Goal: Task Accomplishment & Management: Use online tool/utility

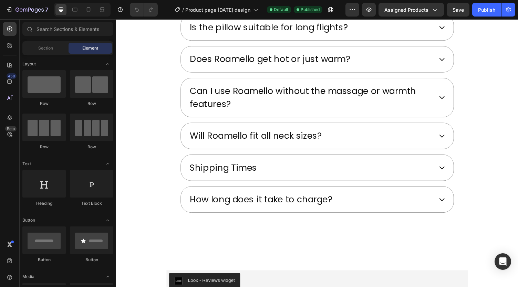
scroll to position [2396, 0]
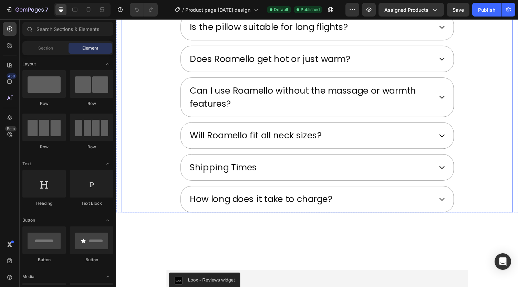
click at [278, 206] on p "How long does it take to charge?" at bounding box center [265, 204] width 147 height 13
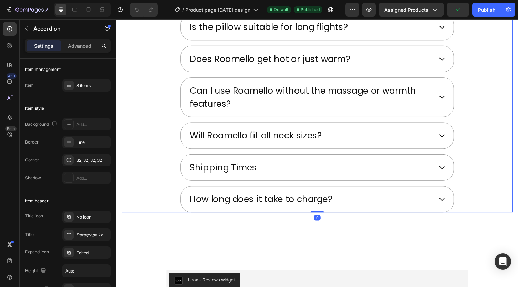
click at [448, 201] on icon at bounding box center [451, 204] width 7 height 7
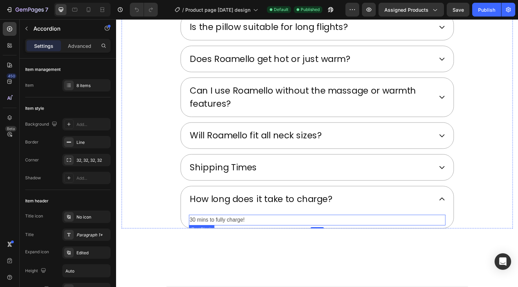
click at [235, 223] on p "30 mins to fully charge!" at bounding box center [323, 226] width 263 height 10
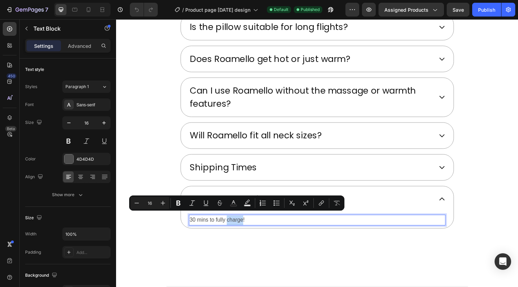
click at [199, 225] on p "30 mins to fully charge!" at bounding box center [323, 226] width 263 height 10
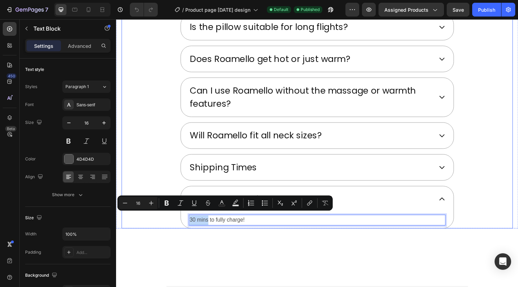
drag, startPoint x: 210, startPoint y: 224, endPoint x: 186, endPoint y: 224, distance: 24.1
click at [186, 224] on div "30 mins to fully charge! Text Block 0" at bounding box center [323, 226] width 280 height 17
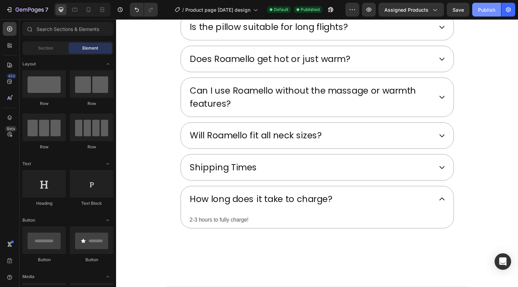
click at [486, 9] on div "Publish" at bounding box center [486, 9] width 17 height 7
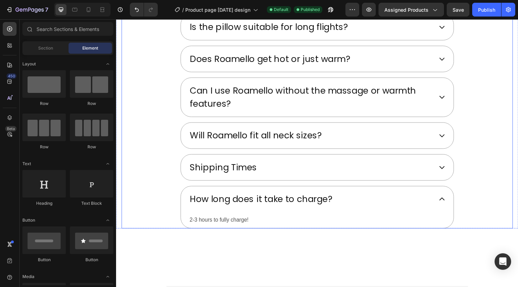
click at [448, 201] on icon at bounding box center [451, 204] width 7 height 7
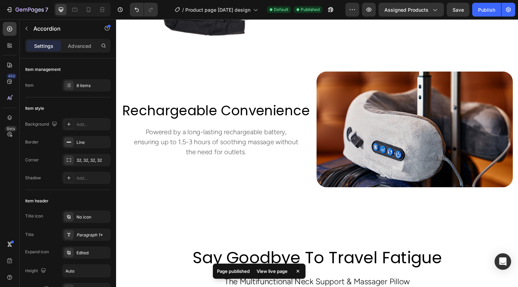
scroll to position [1129, 0]
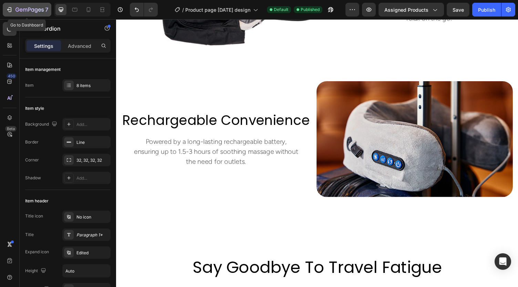
click at [12, 10] on icon "button" at bounding box center [9, 9] width 7 height 7
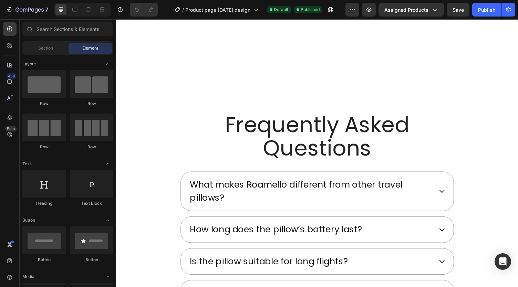
scroll to position [2284, 0]
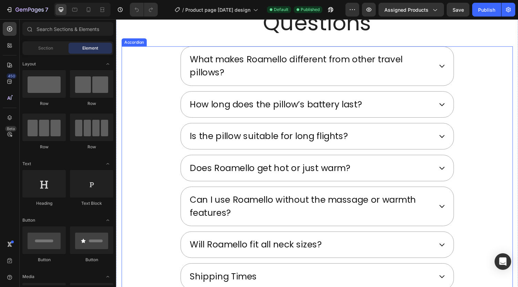
click at [255, 170] on p "Does Roamello get hot or just warm?" at bounding box center [274, 172] width 165 height 13
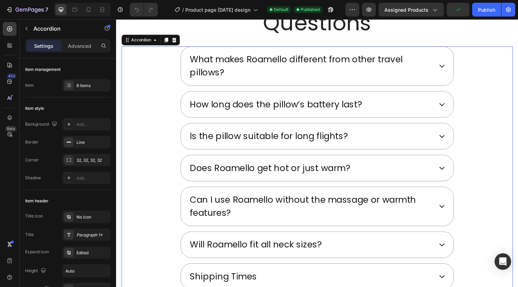
click at [448, 169] on icon at bounding box center [451, 172] width 7 height 7
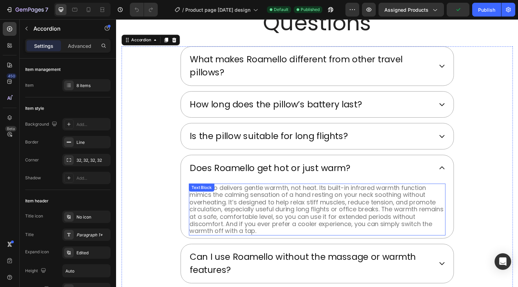
click at [321, 198] on p "Roamello delivers gentle warmth, not heat. Its built-in infrared warmth functio…" at bounding box center [323, 215] width 263 height 52
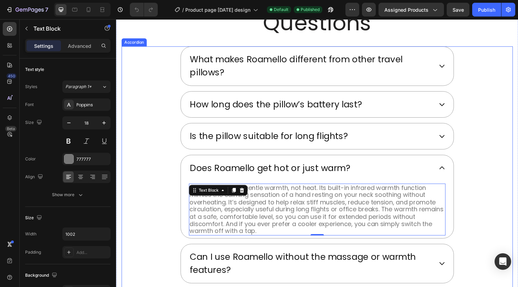
click at [366, 171] on div "Does Roamello get hot or just warm?" at bounding box center [316, 173] width 251 height 16
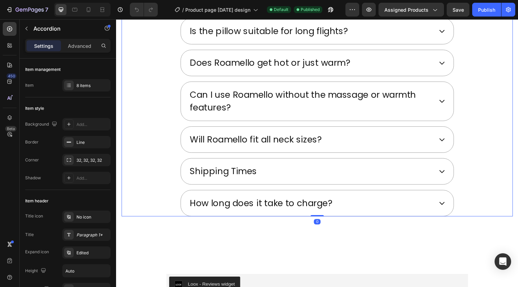
scroll to position [2409, 0]
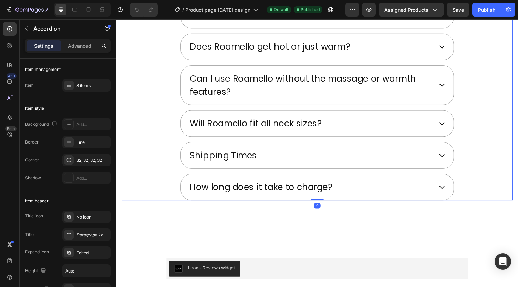
click at [255, 147] on div "Shipping Times" at bounding box center [323, 159] width 280 height 27
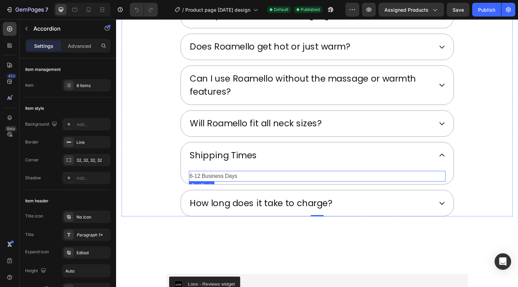
click at [222, 179] on p "6-12 Business Days" at bounding box center [323, 181] width 263 height 10
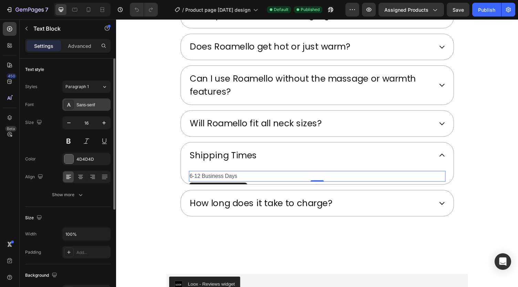
click at [85, 102] on div "Sans-serif" at bounding box center [92, 105] width 32 height 6
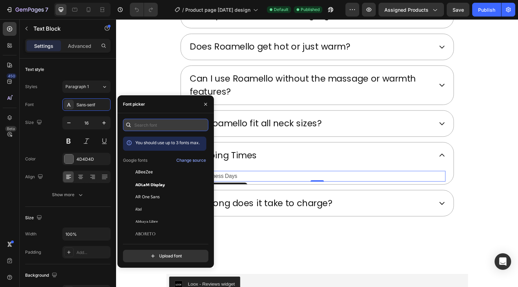
click at [146, 122] on input "text" at bounding box center [165, 125] width 85 height 12
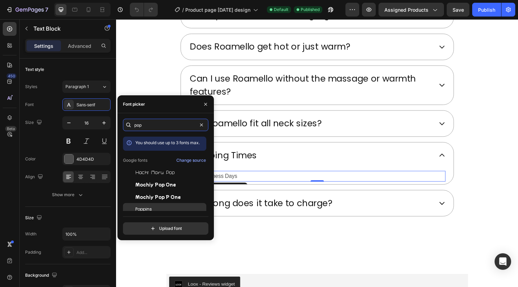
type input "pop"
click at [143, 210] on span "Poppins" at bounding box center [143, 209] width 17 height 6
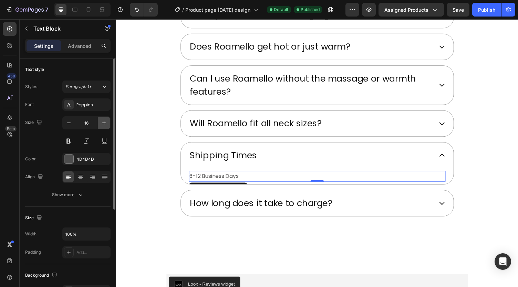
click at [107, 122] on icon "button" at bounding box center [104, 123] width 7 height 7
type input "18"
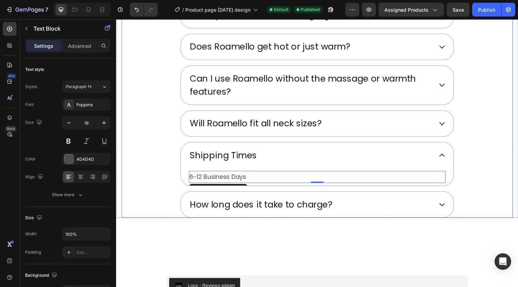
click at [225, 203] on p "How long does it take to charge?" at bounding box center [265, 209] width 147 height 13
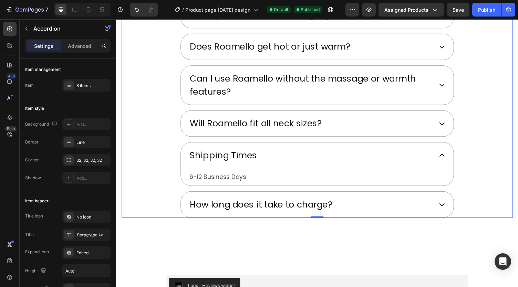
click at [450, 209] on icon at bounding box center [451, 209] width 7 height 7
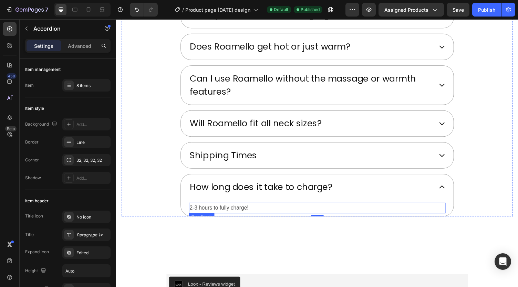
click at [237, 209] on p "2-3 hours to fully charge!" at bounding box center [323, 214] width 263 height 10
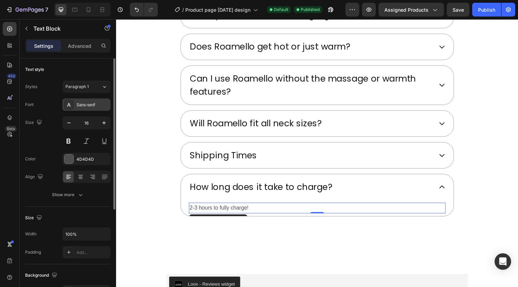
click at [91, 104] on div "Sans-serif" at bounding box center [92, 105] width 32 height 6
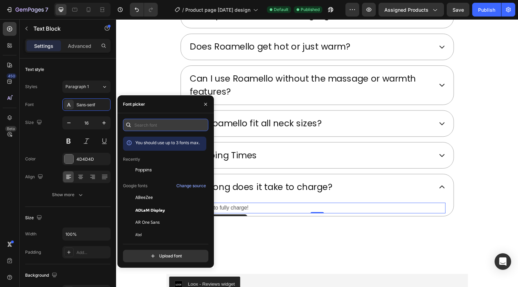
click at [150, 125] on input "text" at bounding box center [165, 125] width 85 height 12
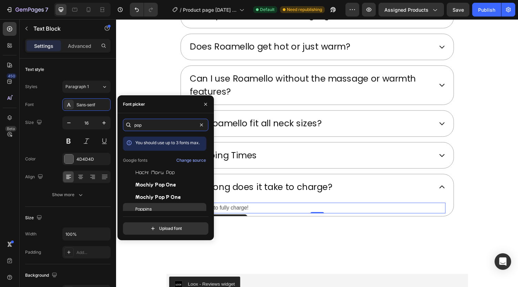
type input "pop"
click at [141, 210] on span "Poppins" at bounding box center [143, 209] width 17 height 6
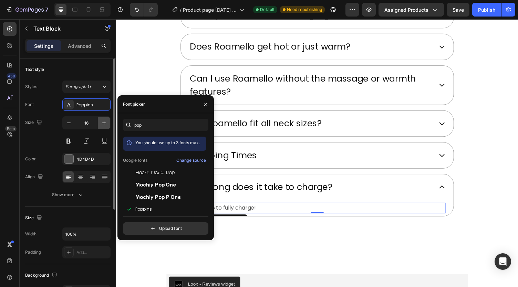
click at [103, 122] on icon "button" at bounding box center [103, 122] width 3 height 3
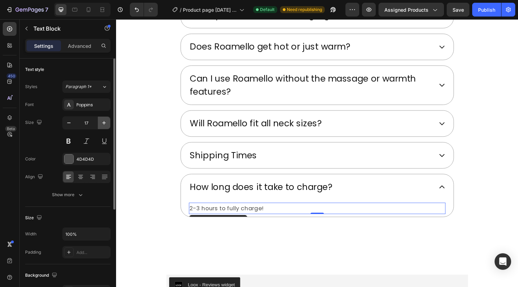
click at [103, 122] on icon "button" at bounding box center [103, 122] width 3 height 3
type input "18"
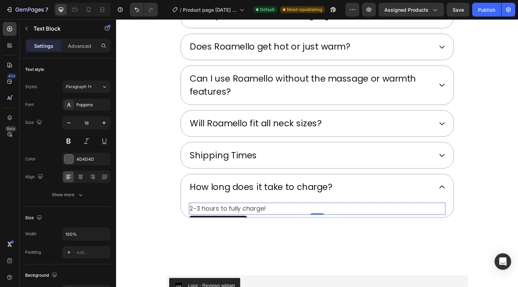
click at [199, 209] on p "2-3 hours to fully charge!" at bounding box center [323, 214] width 263 height 11
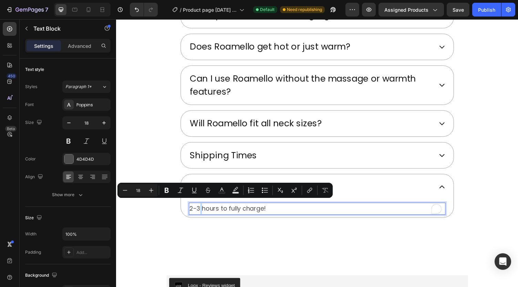
click at [199, 209] on p "2-3 hours to fully charge!" at bounding box center [323, 214] width 263 height 11
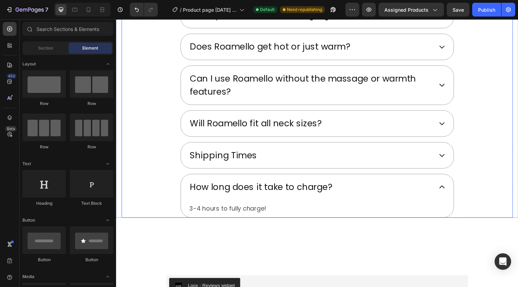
click at [448, 188] on icon at bounding box center [451, 191] width 7 height 7
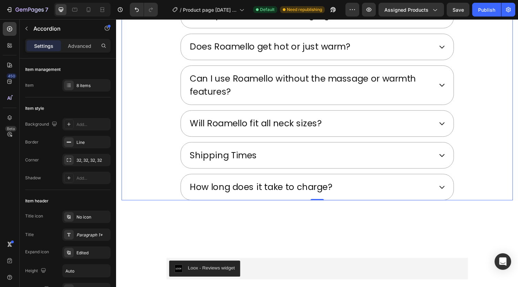
click at [449, 188] on icon at bounding box center [451, 191] width 7 height 7
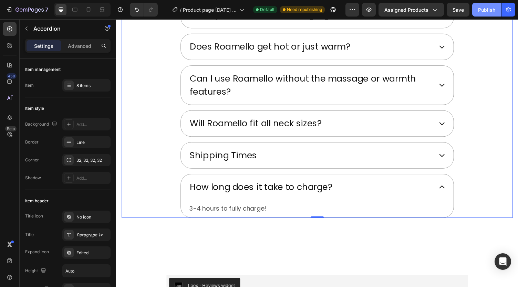
click at [481, 7] on div "Publish" at bounding box center [486, 9] width 17 height 7
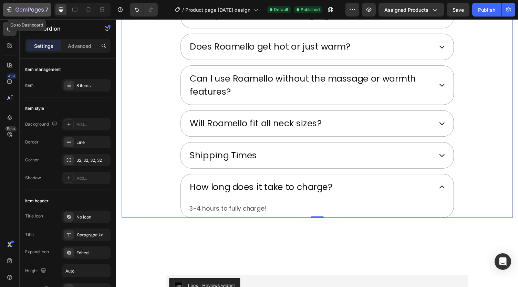
click at [33, 11] on icon "button" at bounding box center [30, 10] width 28 height 6
